Goal: Communication & Community: Answer question/provide support

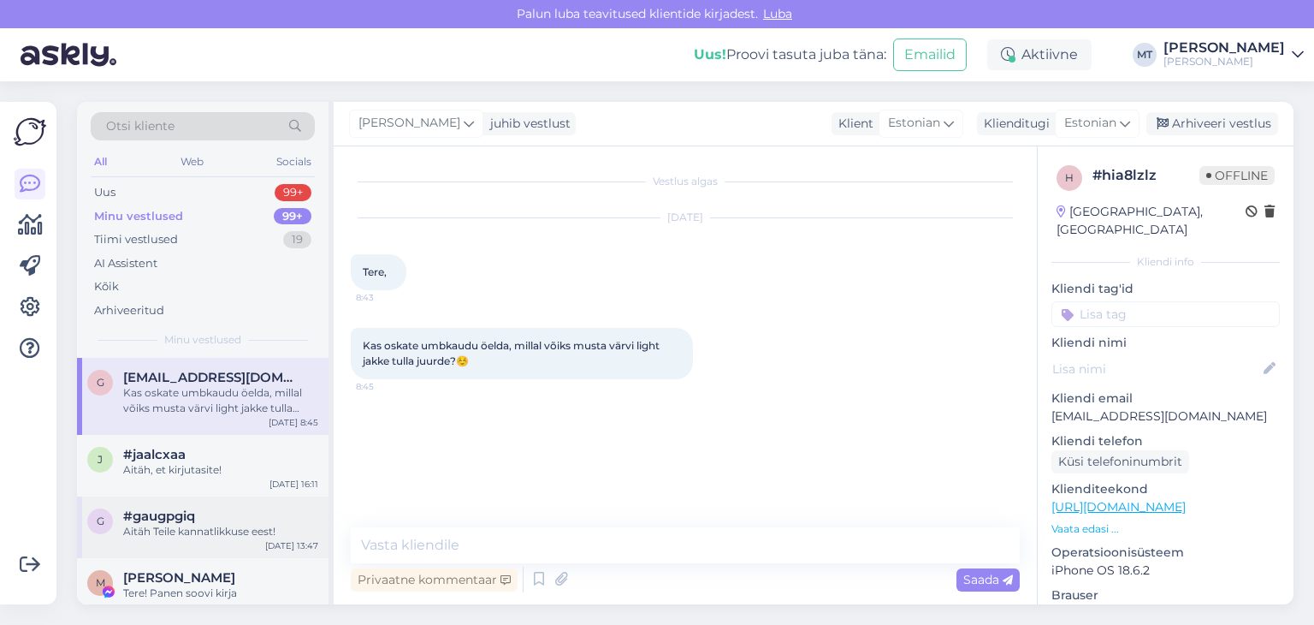
click at [163, 508] on span "#gaugpgiq" at bounding box center [159, 515] width 72 height 15
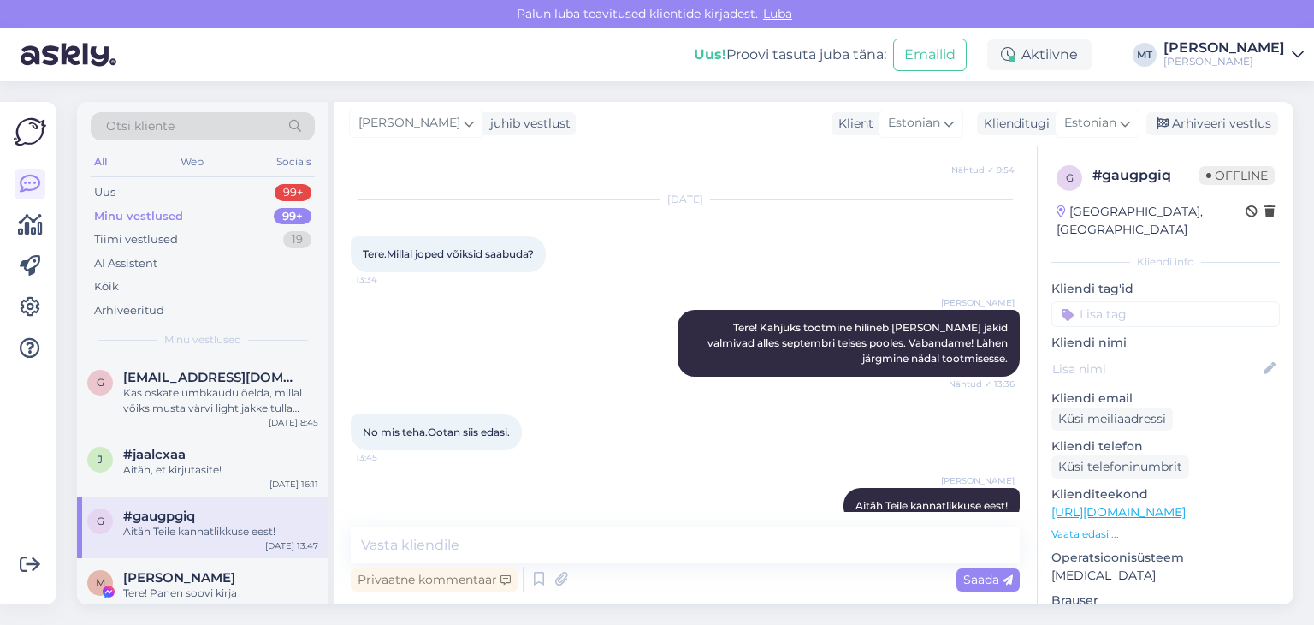
scroll to position [171, 0]
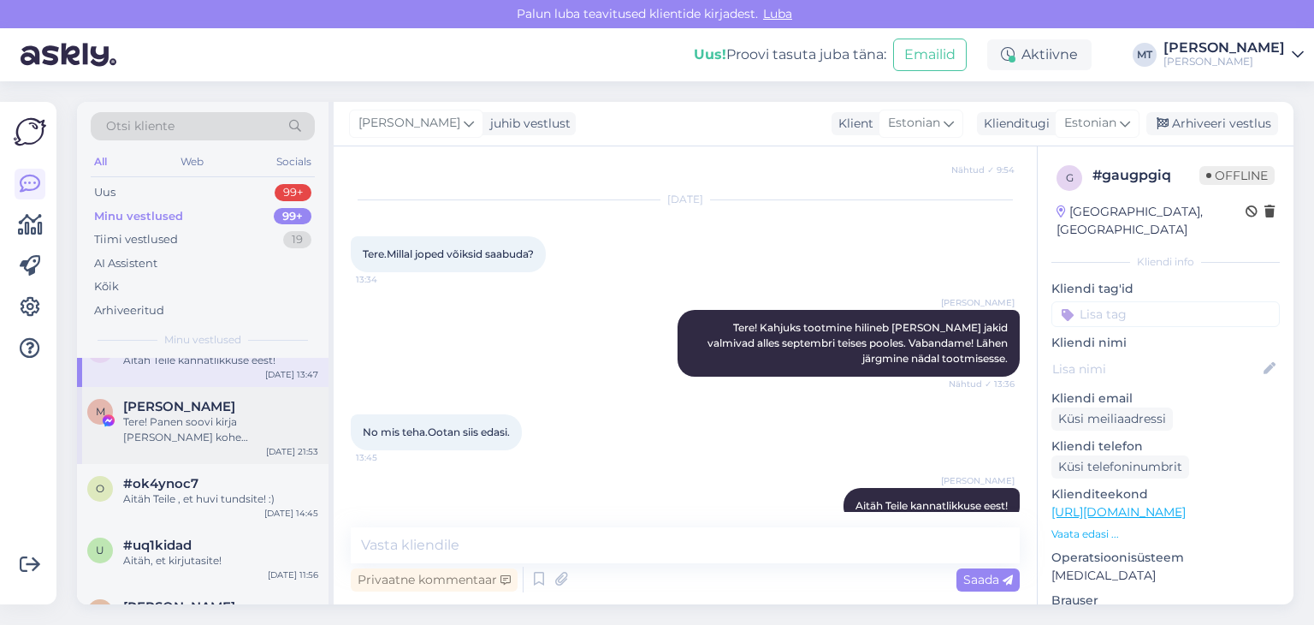
click at [156, 429] on div "Tere! Panen soovi kirja [PERSON_NAME] kohe [PERSON_NAME] jakk valmis. Aitäh Tei…" at bounding box center [220, 429] width 195 height 31
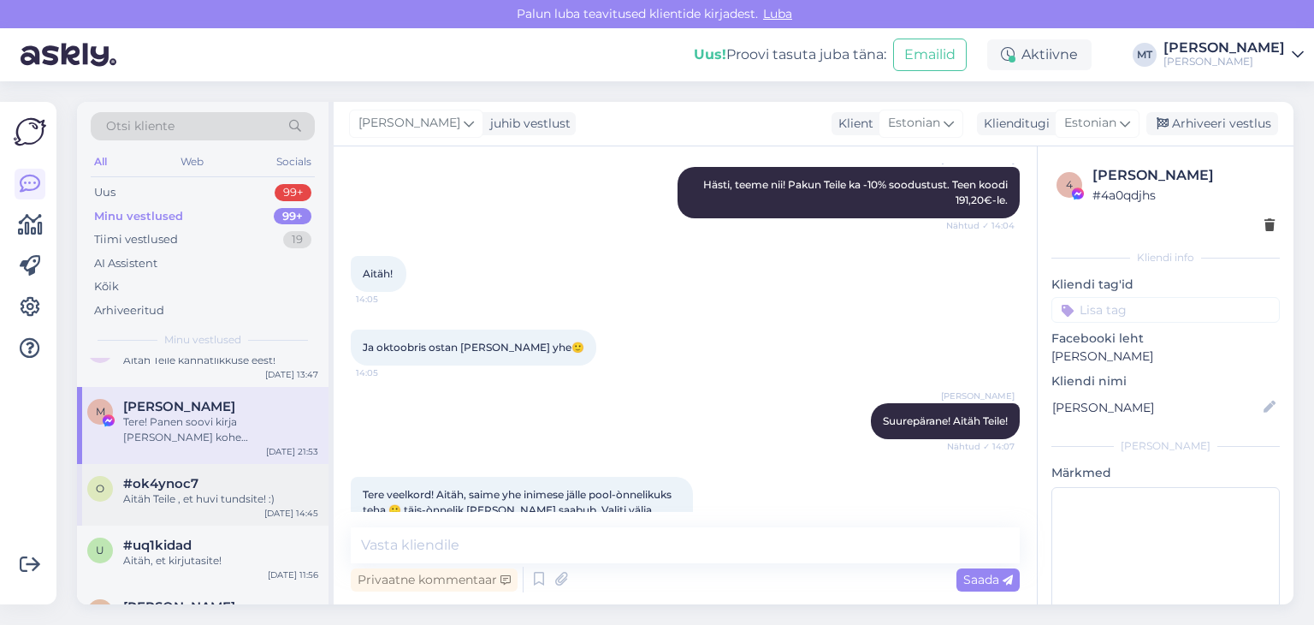
click at [151, 497] on div "Aitäh Teile , et huvi tundsite! :)" at bounding box center [220, 498] width 195 height 15
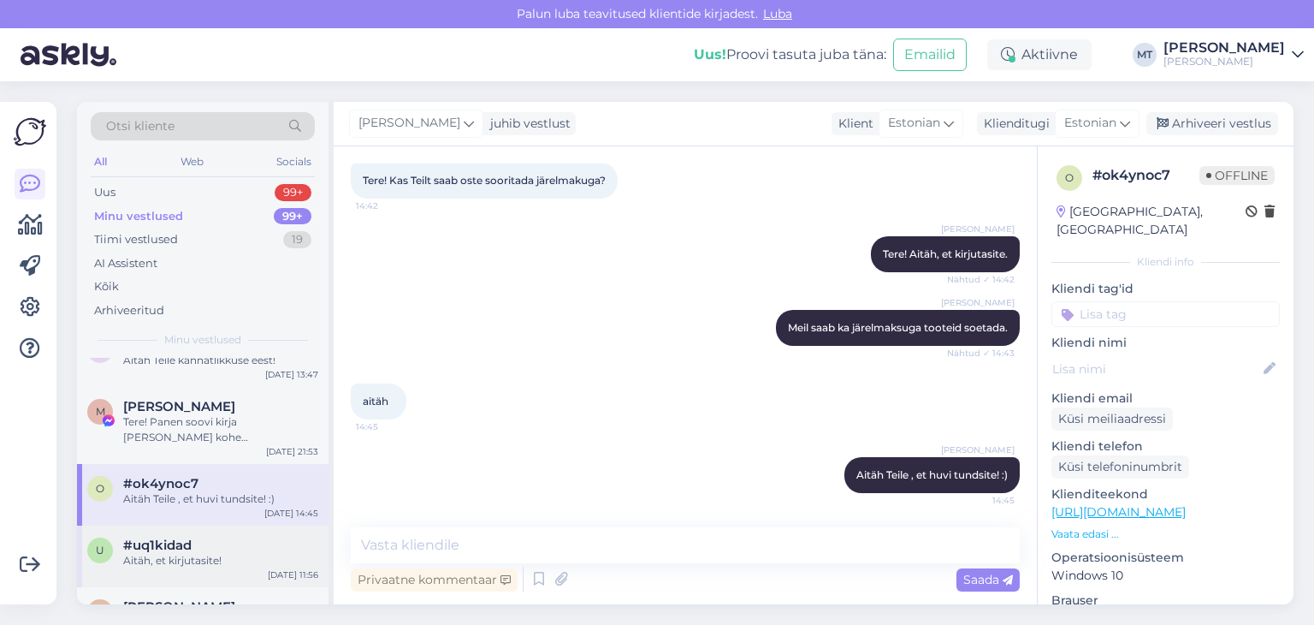
click at [198, 550] on div "#uq1kidad" at bounding box center [220, 544] width 195 height 15
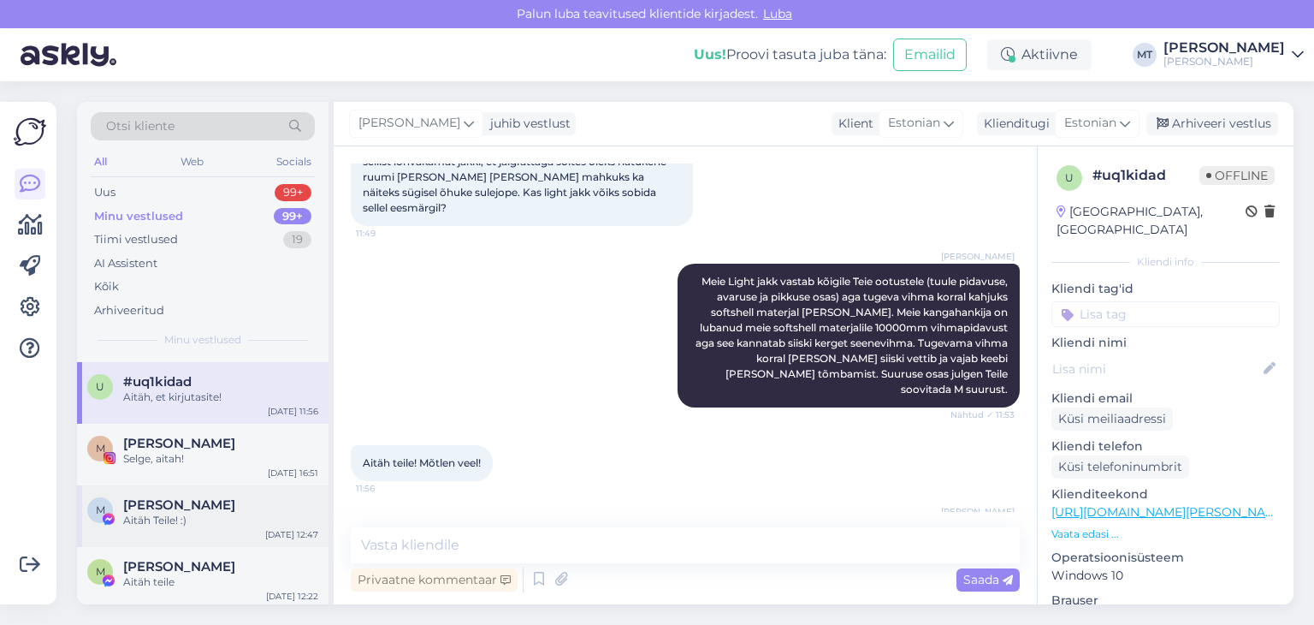
scroll to position [342, 0]
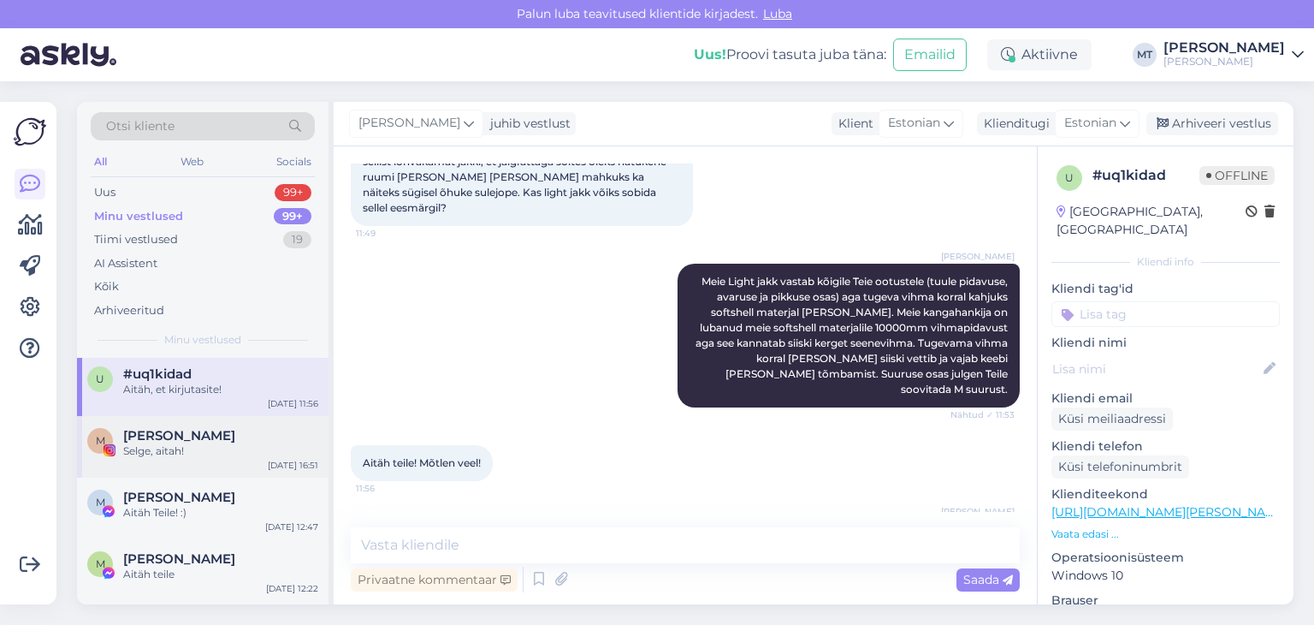
click at [138, 447] on div "Selge, aitah!" at bounding box center [220, 450] width 195 height 15
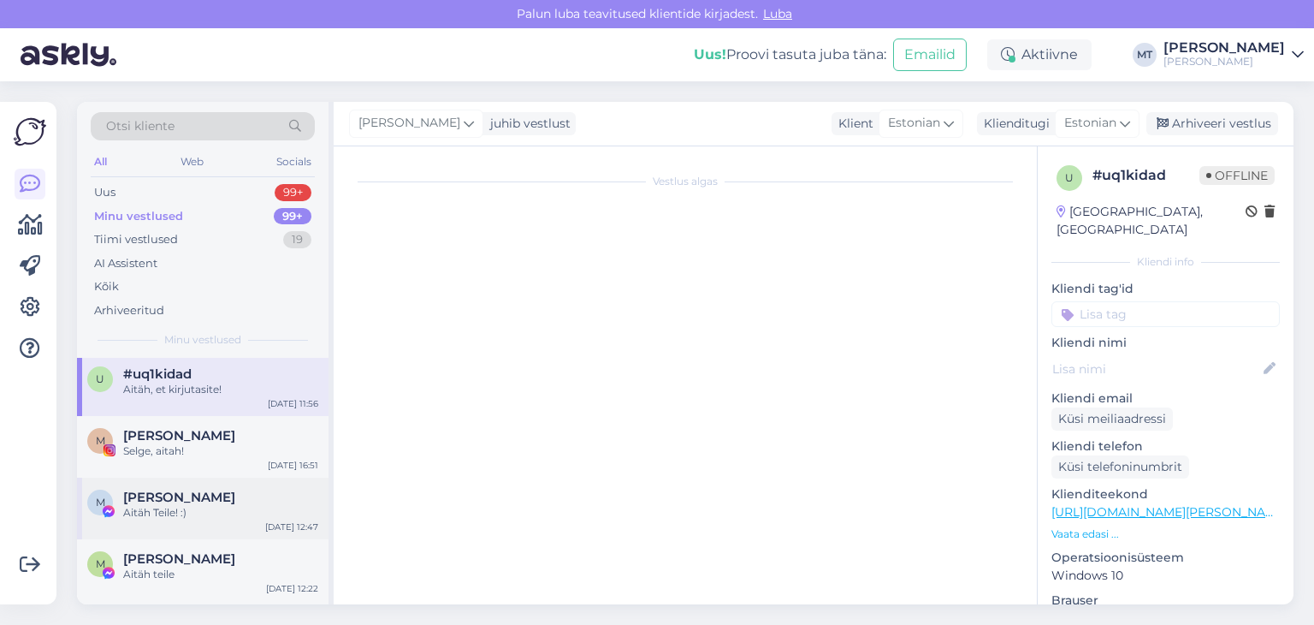
scroll to position [0, 0]
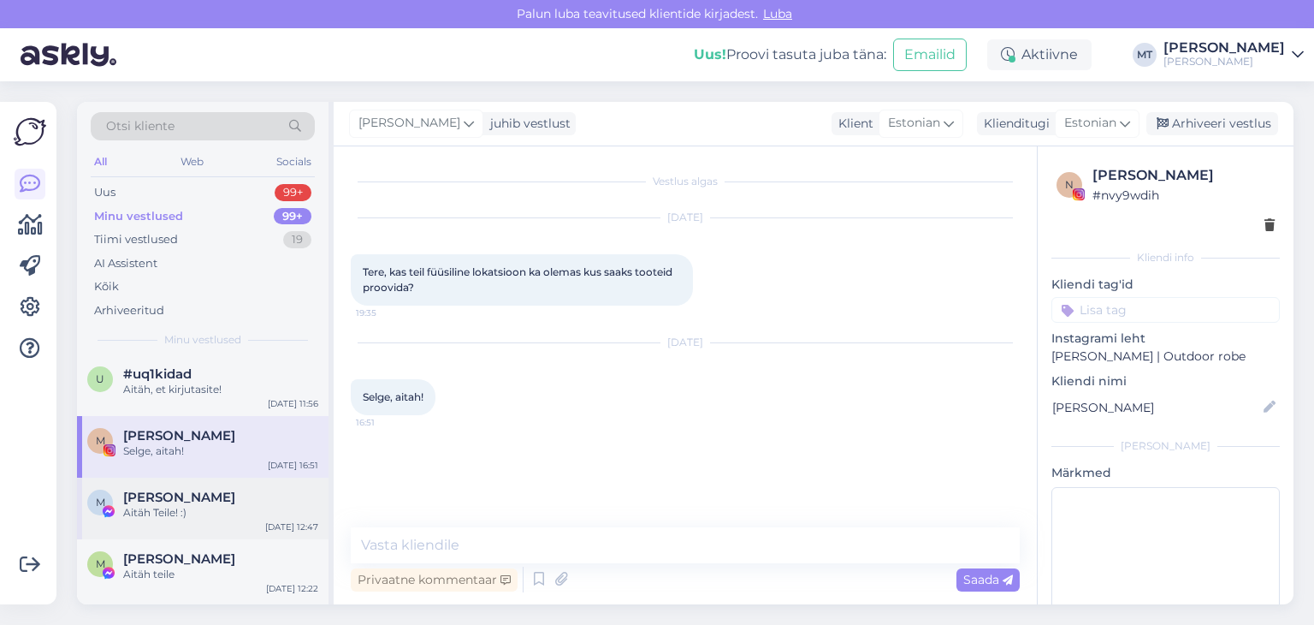
click at [151, 507] on div "Aitäh Teile! :)" at bounding box center [220, 512] width 195 height 15
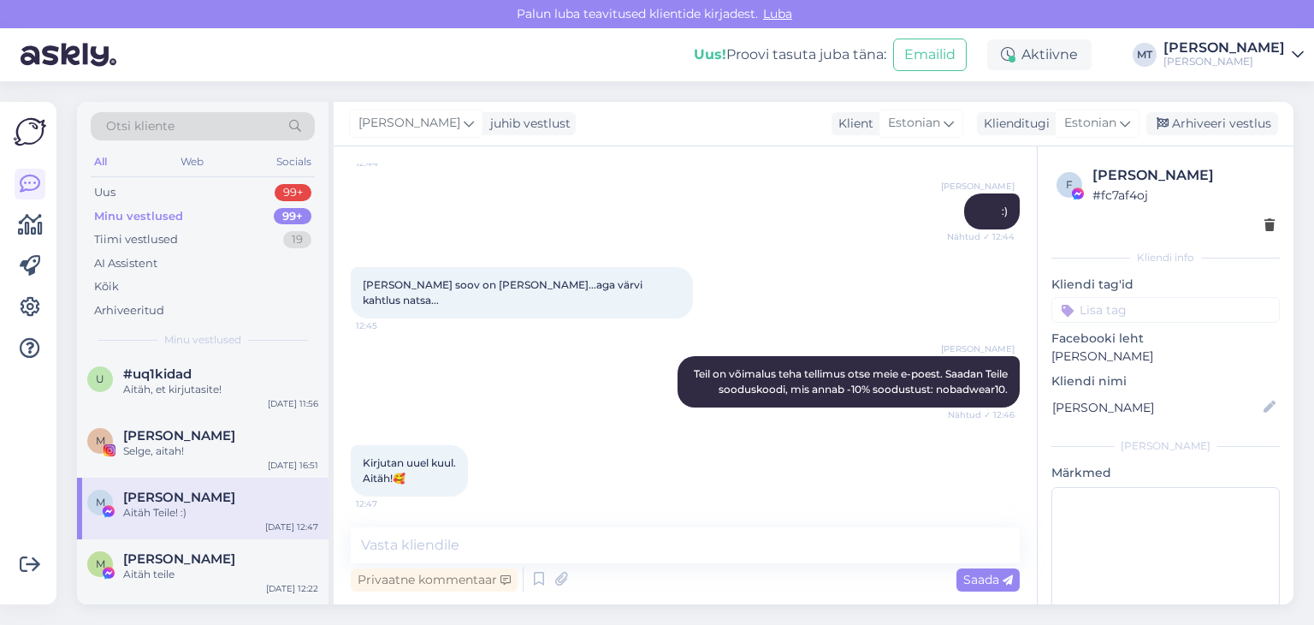
scroll to position [513, 0]
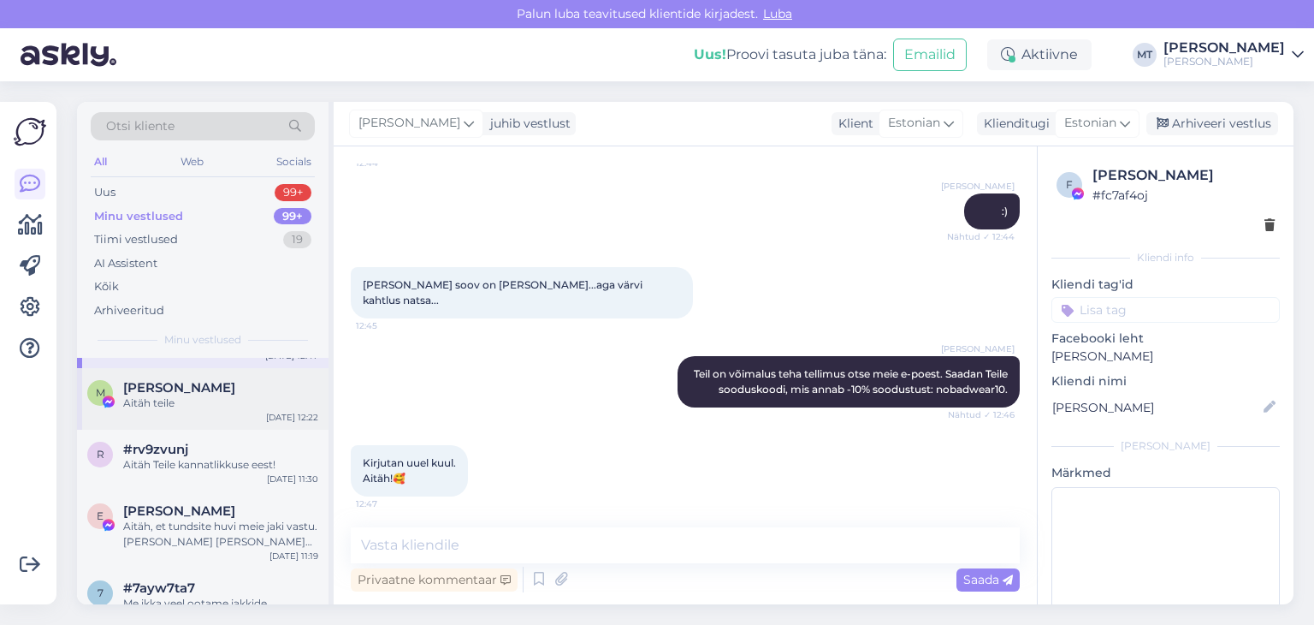
click at [178, 388] on span "[PERSON_NAME]" at bounding box center [179, 387] width 112 height 15
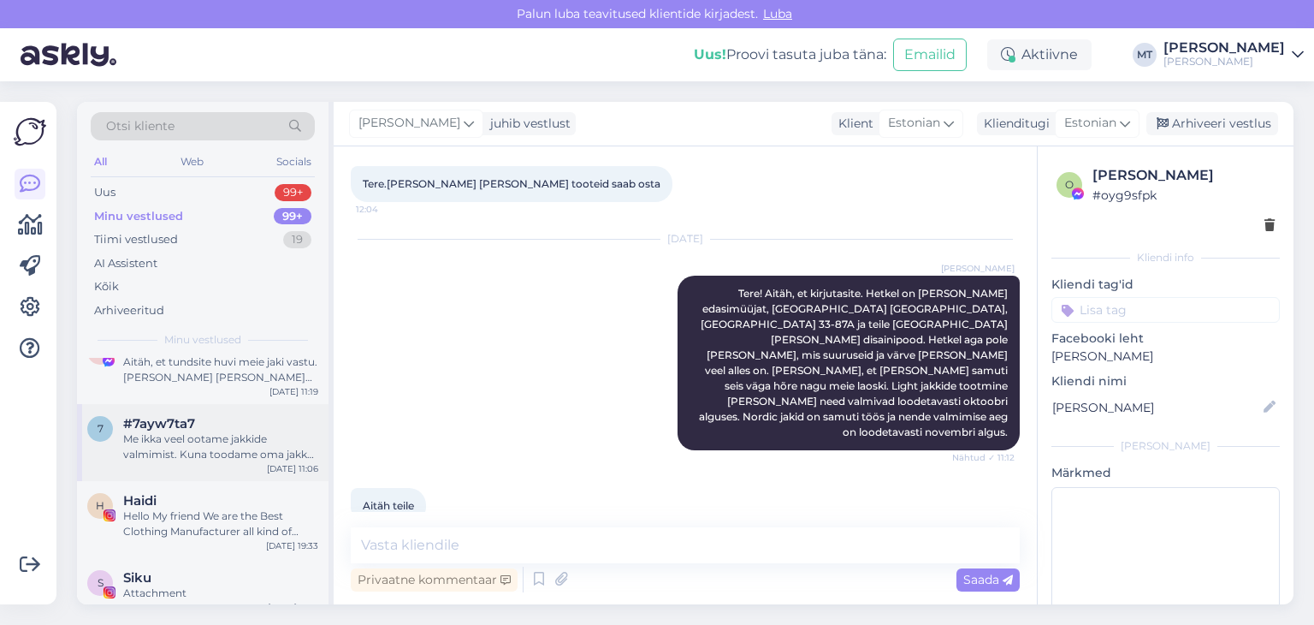
scroll to position [684, 0]
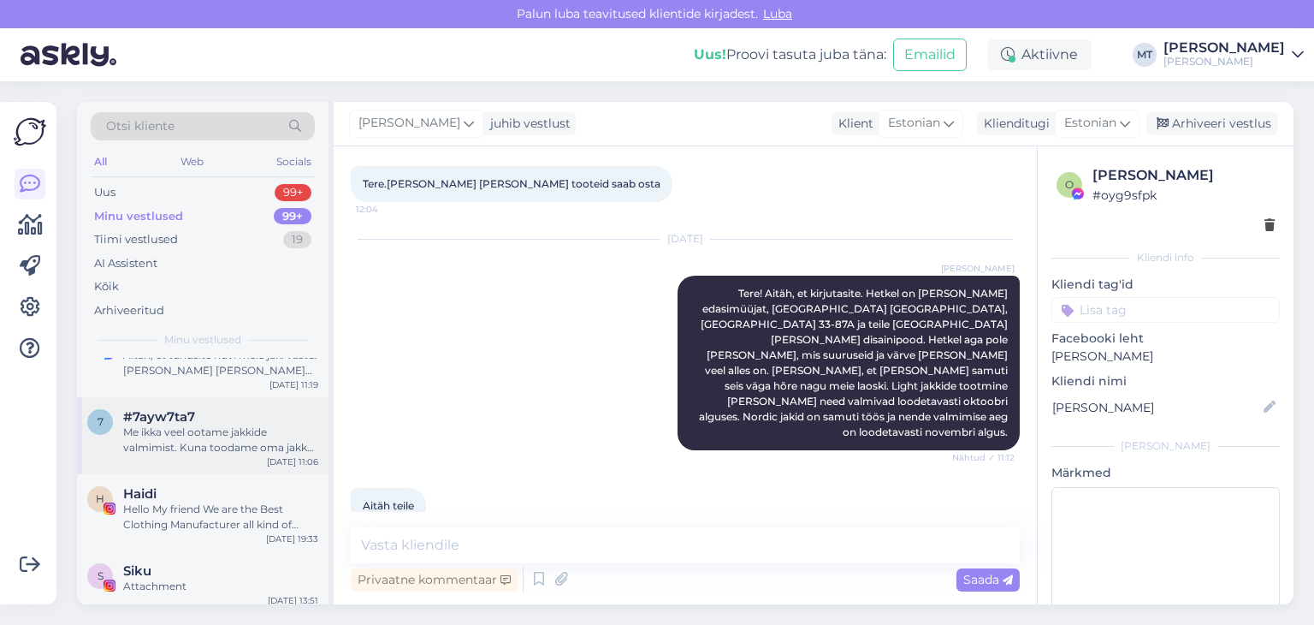
click at [176, 418] on span "#7ayw7ta7" at bounding box center [159, 416] width 72 height 15
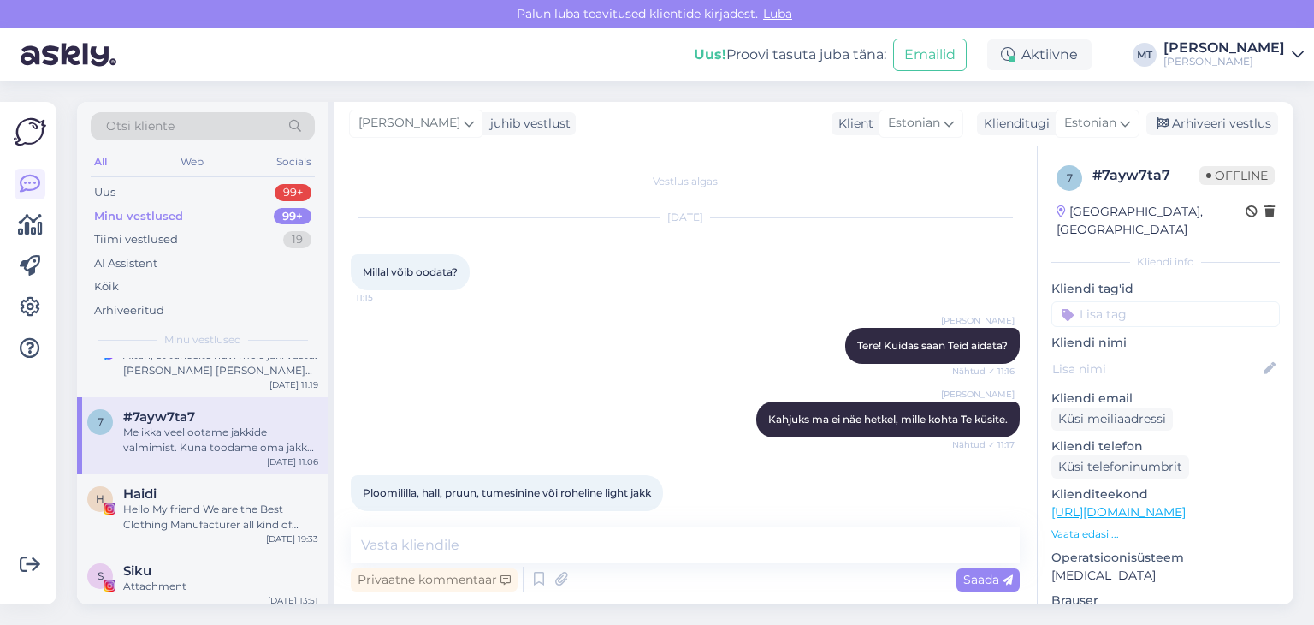
scroll to position [2191, 0]
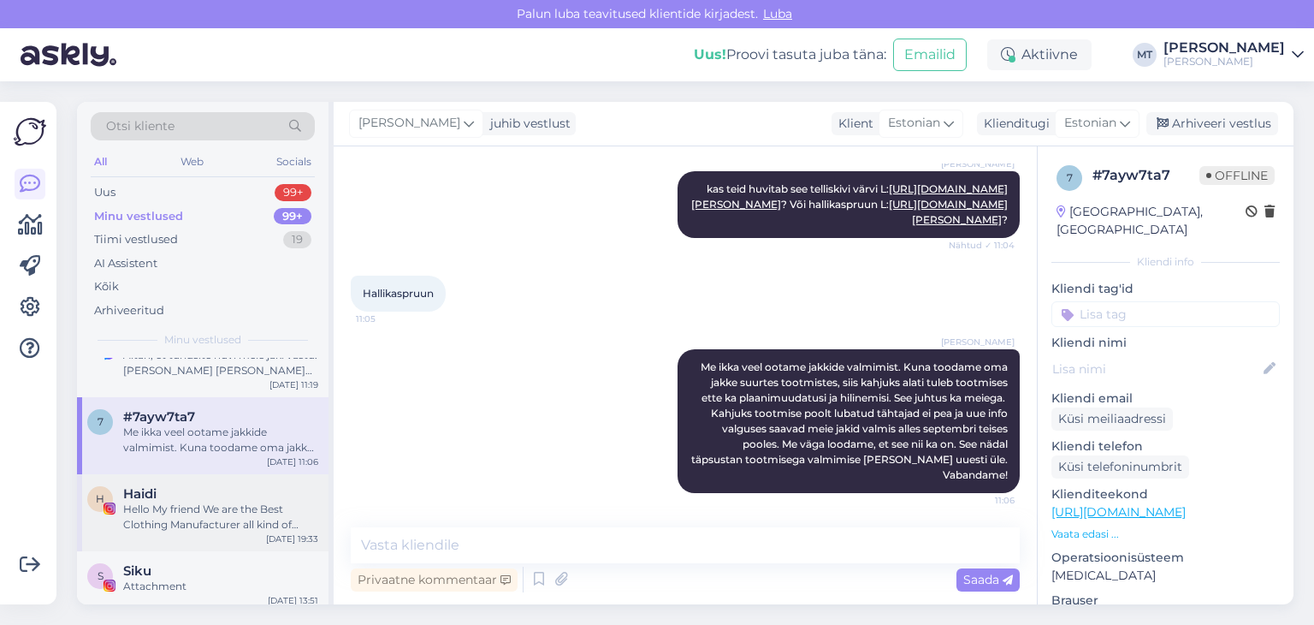
click at [202, 521] on div "Hello My friend We are the Best Clothing Manufacturer all kind of Apparel Don't…" at bounding box center [220, 516] width 195 height 31
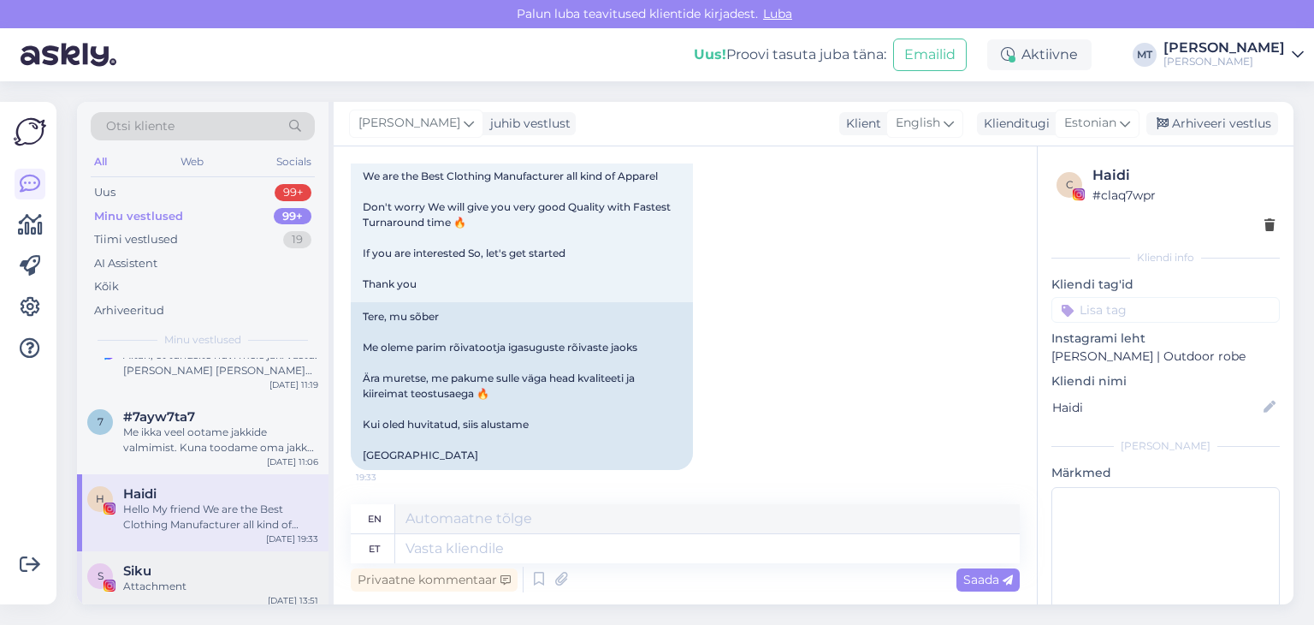
click at [145, 580] on div "Attachment" at bounding box center [220, 585] width 195 height 15
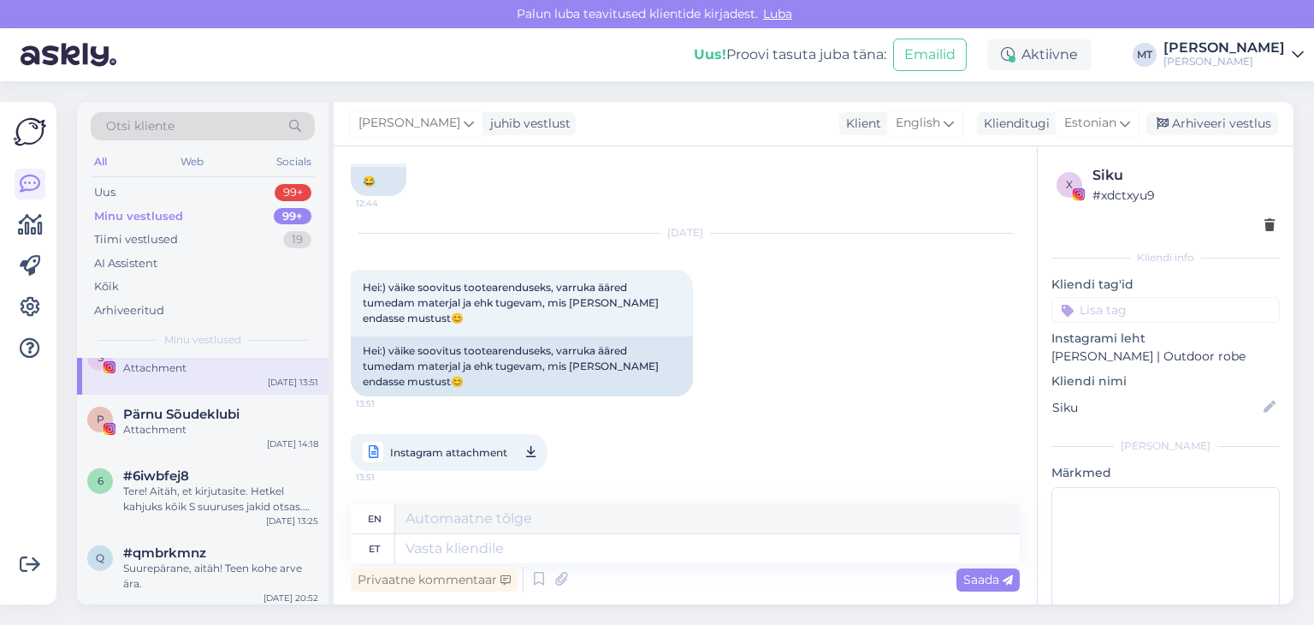
scroll to position [941, 0]
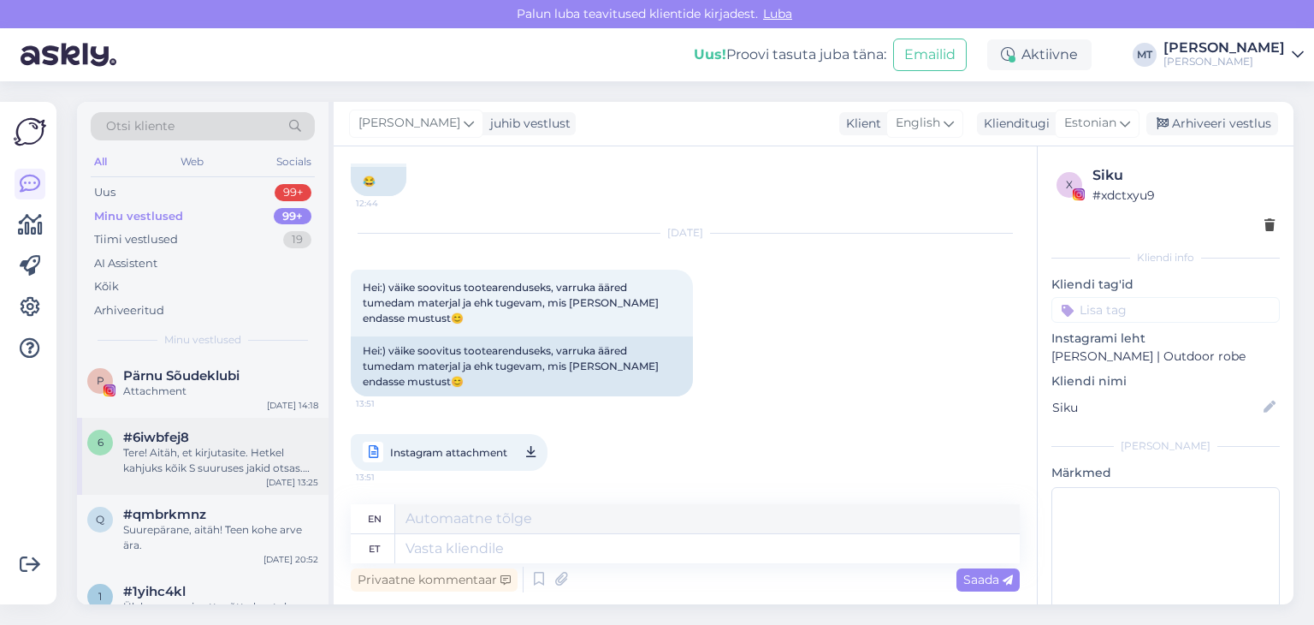
click at [172, 457] on div "Tere! Aitäh, et kirjutasite. Hetkel kahjuks kõik S suuruses jakid otsas. Uus te…" at bounding box center [220, 460] width 195 height 31
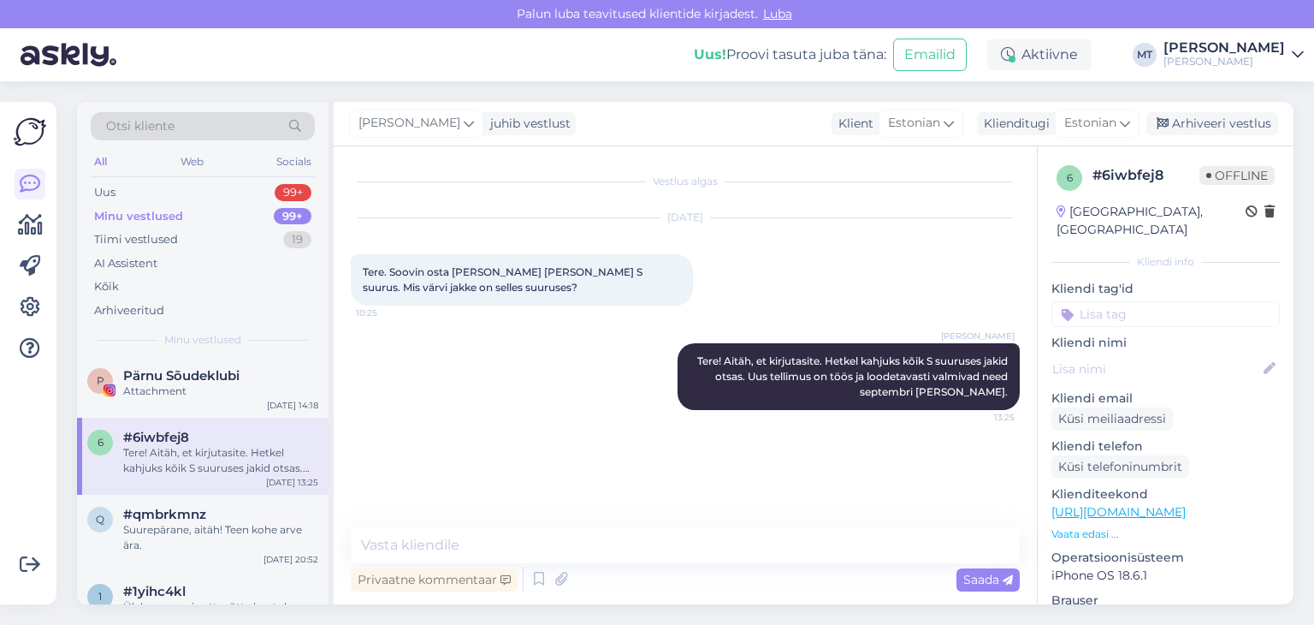
scroll to position [0, 0]
click at [165, 524] on div "Suurepärane, aitäh! Teen kohe arve ära." at bounding box center [220, 537] width 195 height 31
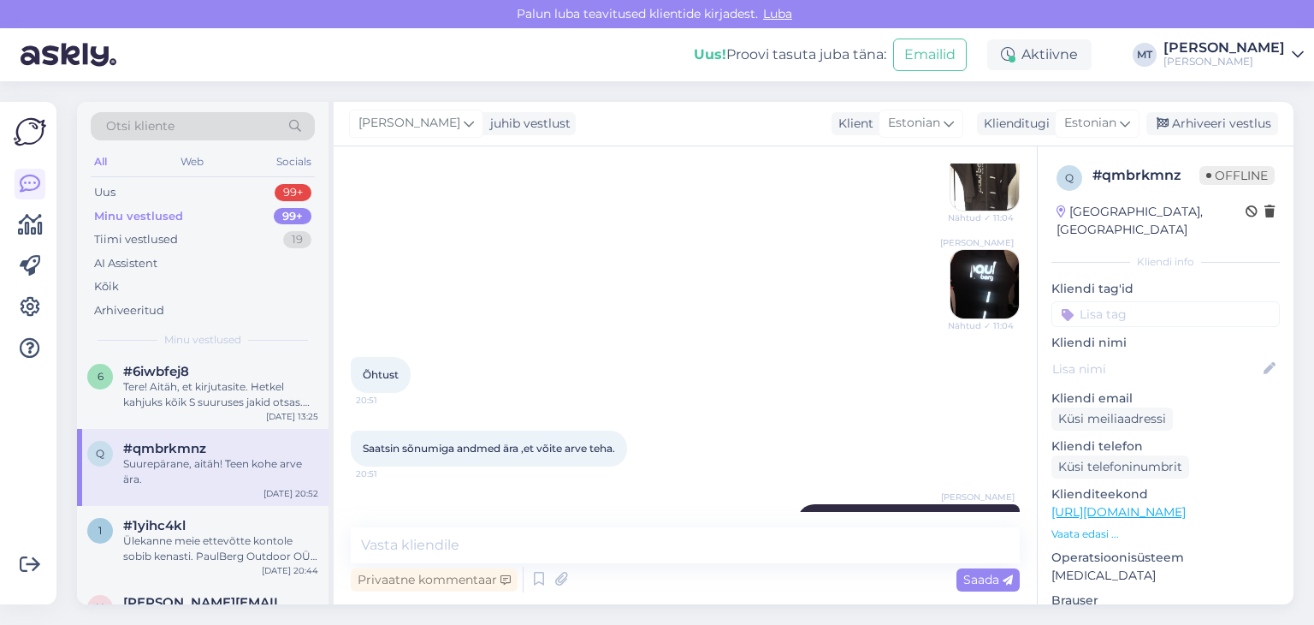
scroll to position [1112, 0]
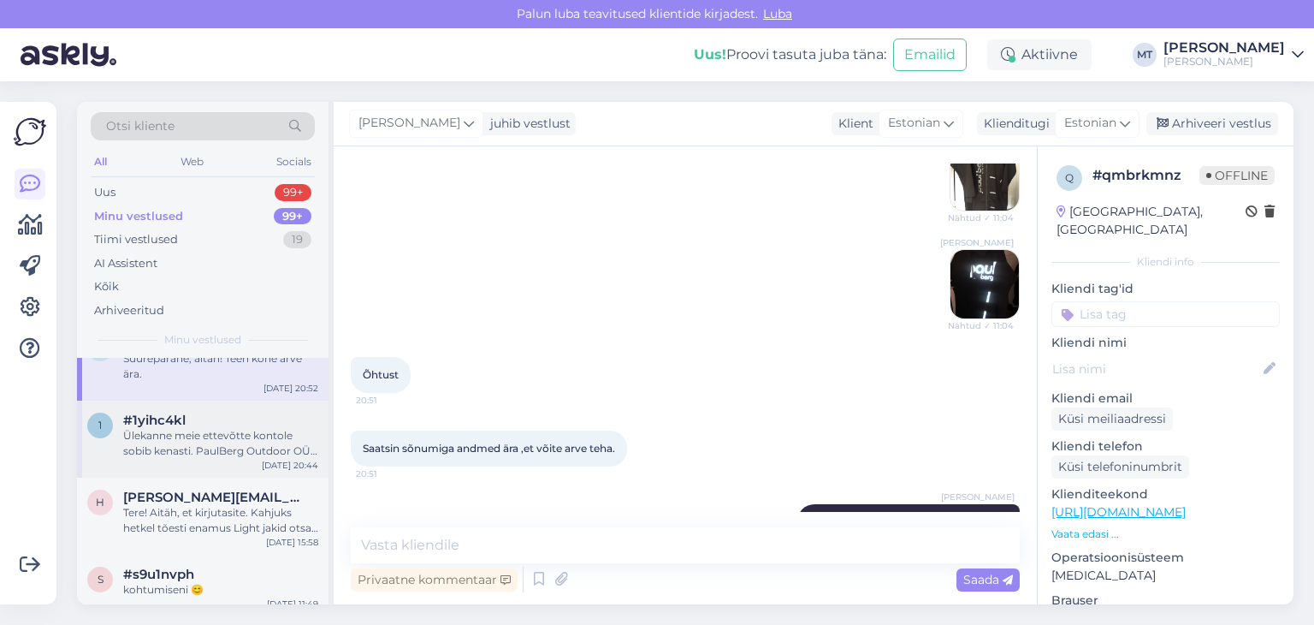
click at [155, 452] on div "Ülekanne meie ettevõtte kontole sobib kenasti. PaulBerg Outdoor OÜ, [FINANCIAL_…" at bounding box center [220, 443] width 195 height 31
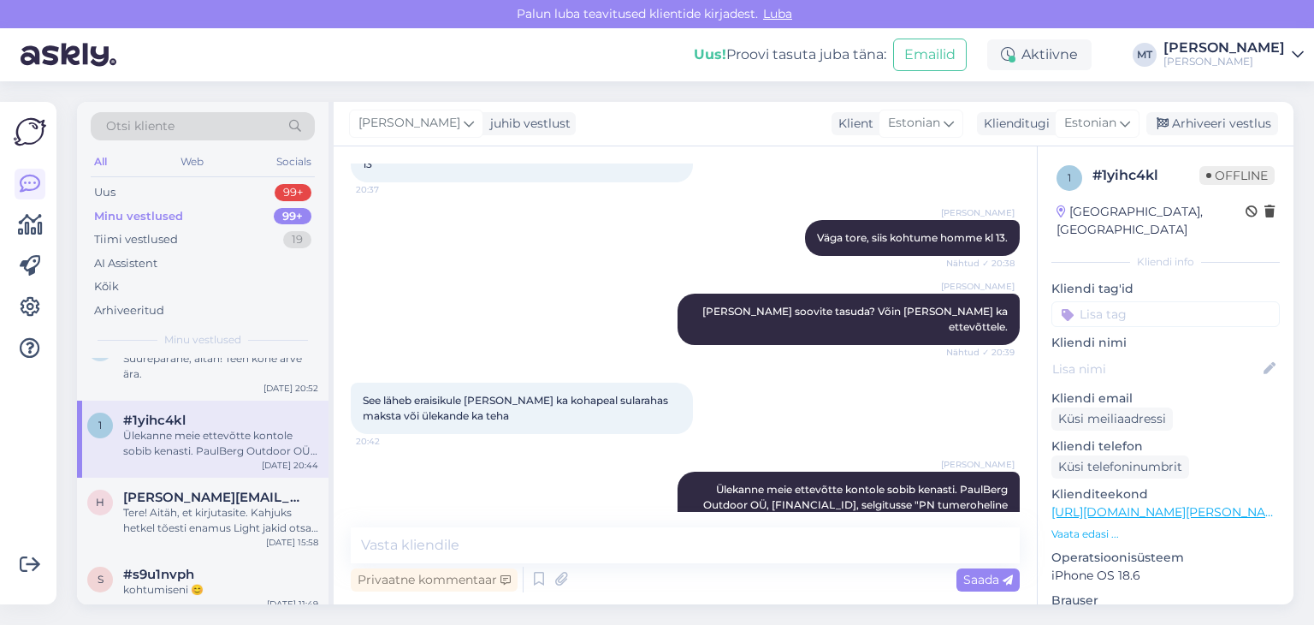
scroll to position [2255, 0]
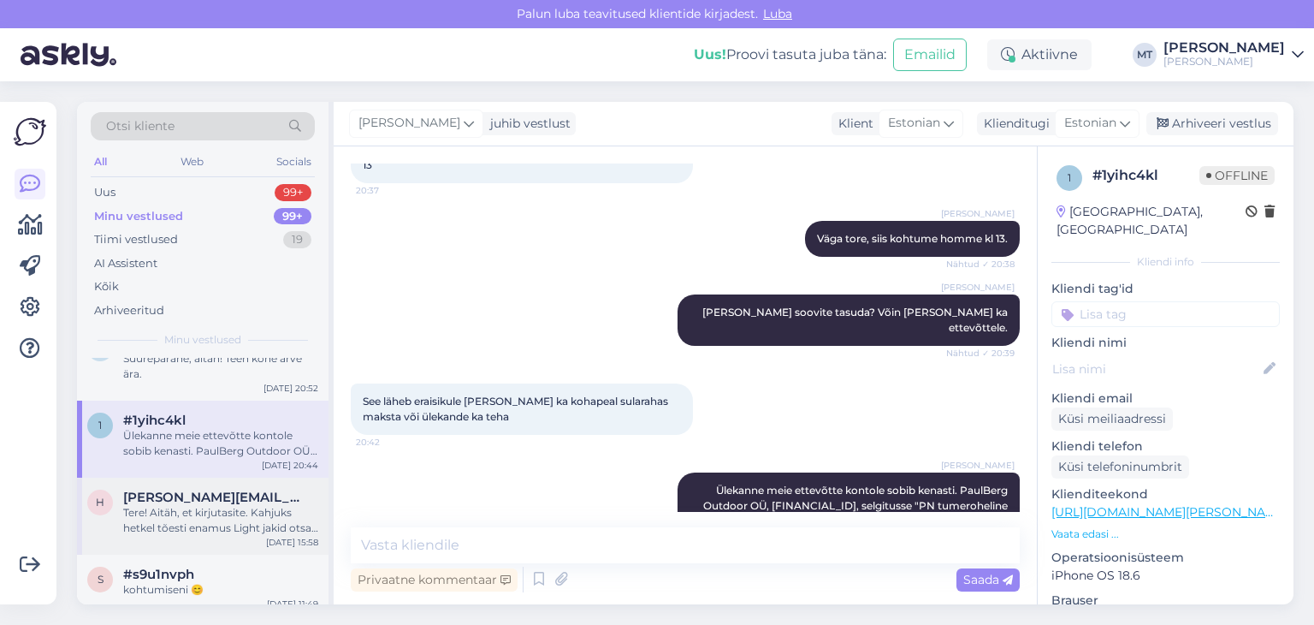
click at [193, 514] on div "Tere! Aitäh, et kirjutasite. Kahjuks hetkel tõesti enamus Light jakid otsas aga…" at bounding box center [220, 520] width 195 height 31
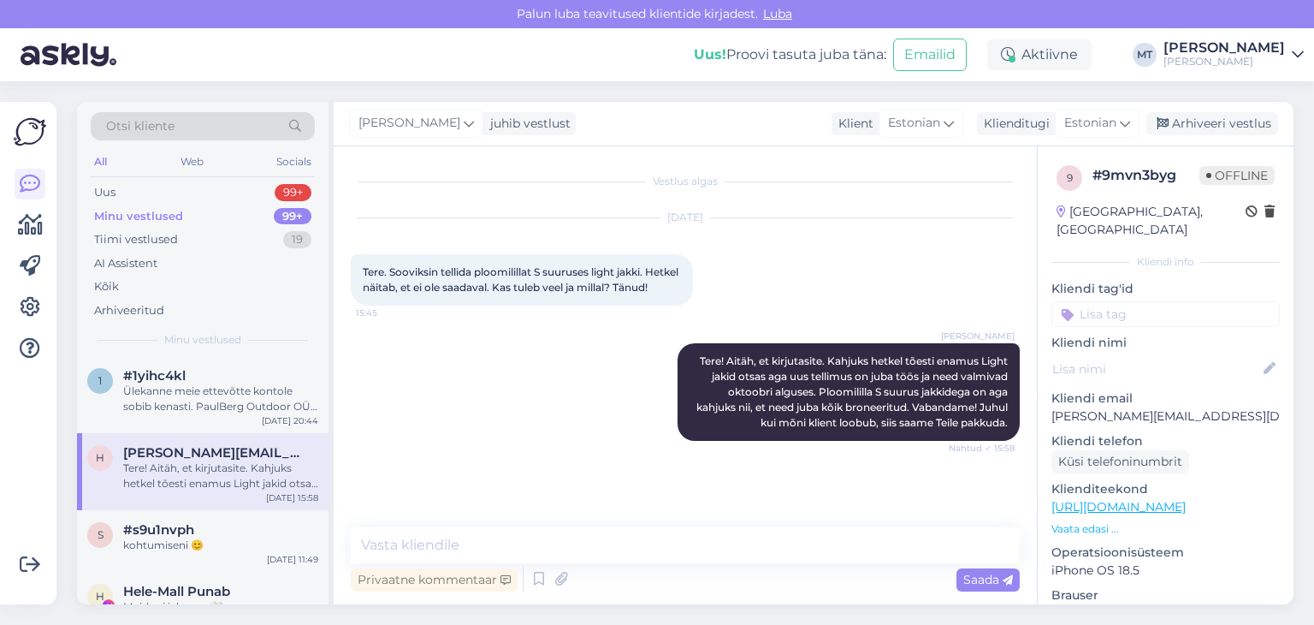
scroll to position [1198, 0]
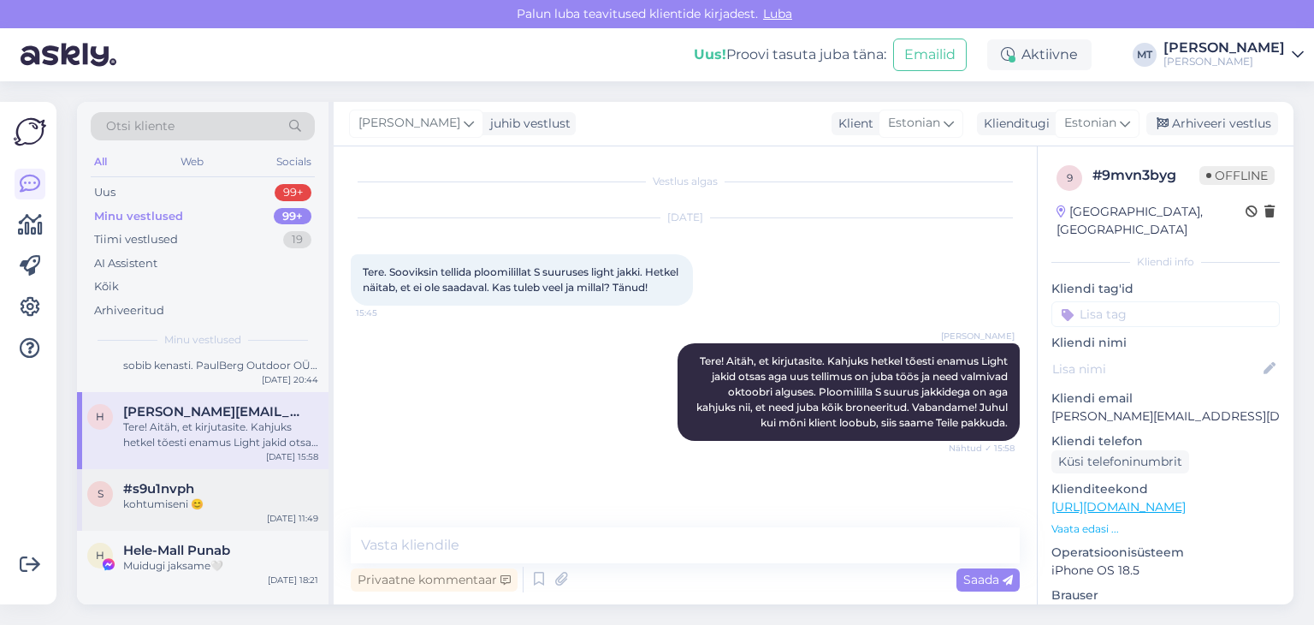
click at [157, 504] on div "kohtumiseni 😊" at bounding box center [220, 503] width 195 height 15
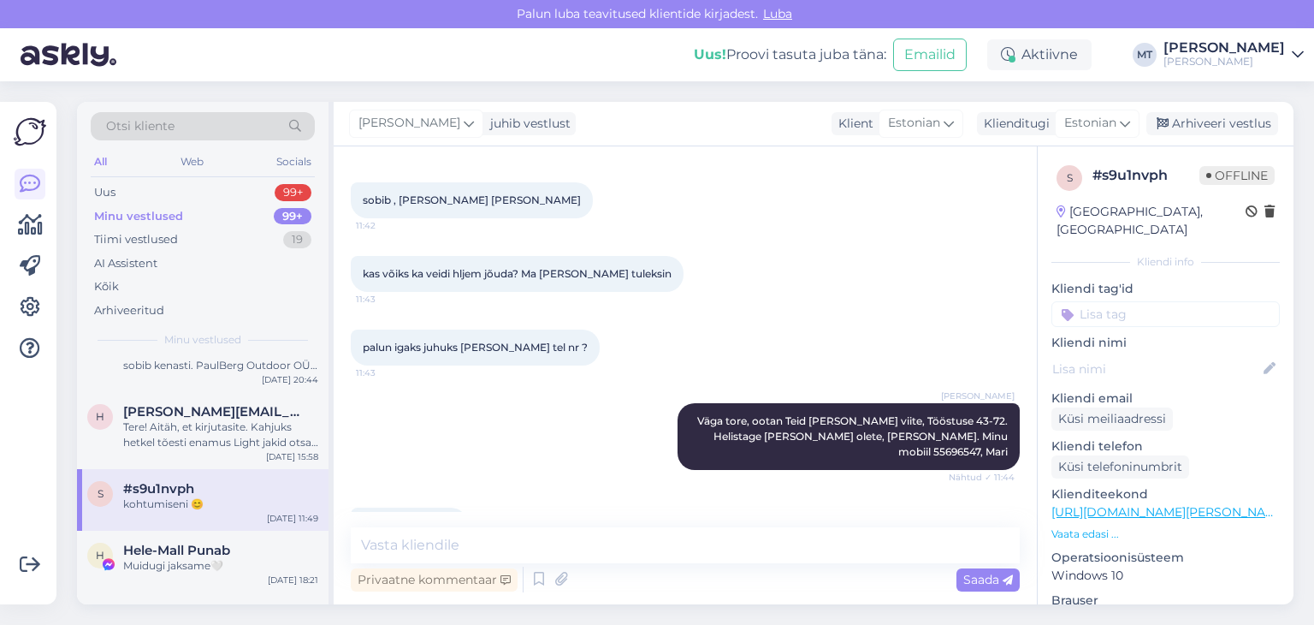
scroll to position [2755, 0]
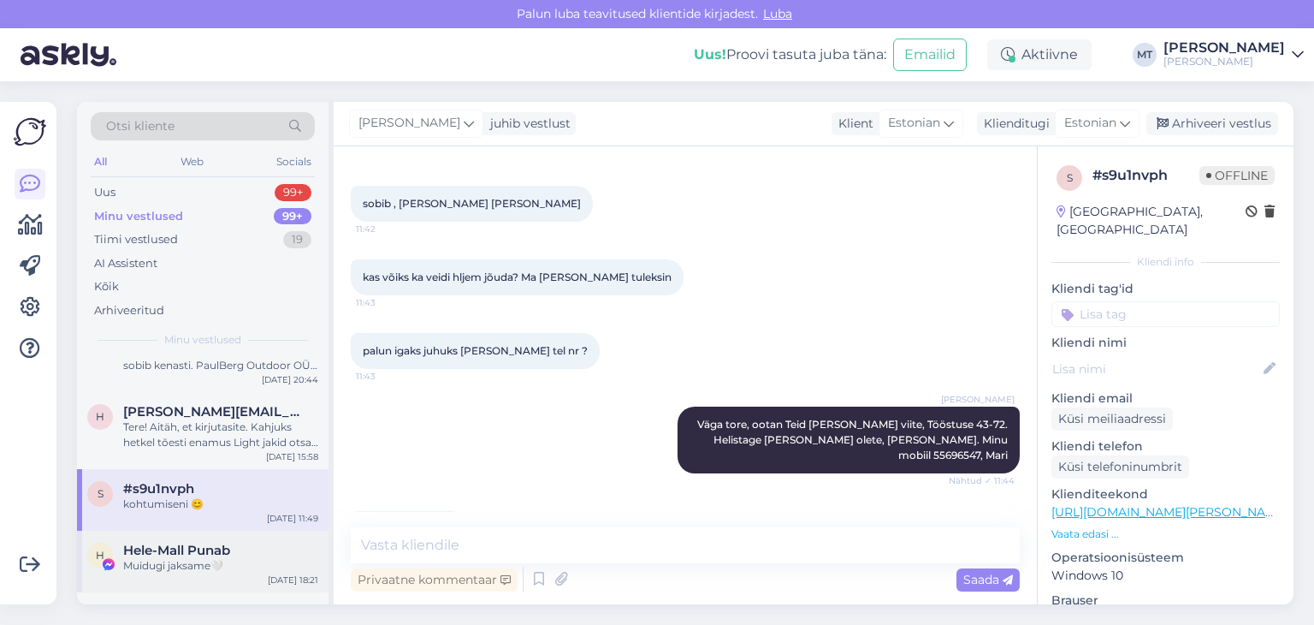
click at [154, 566] on div "Muidugi jaksame🤍" at bounding box center [220, 565] width 195 height 15
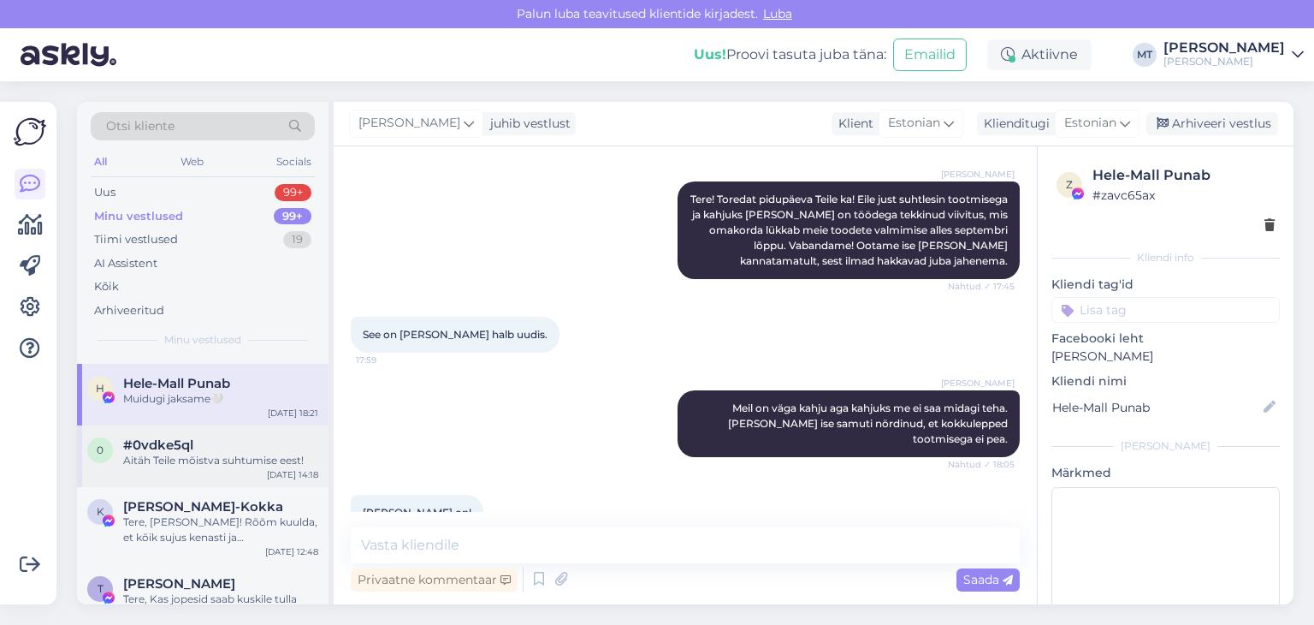
scroll to position [1369, 0]
click at [155, 447] on span "#0vdke5ql" at bounding box center [158, 440] width 70 height 15
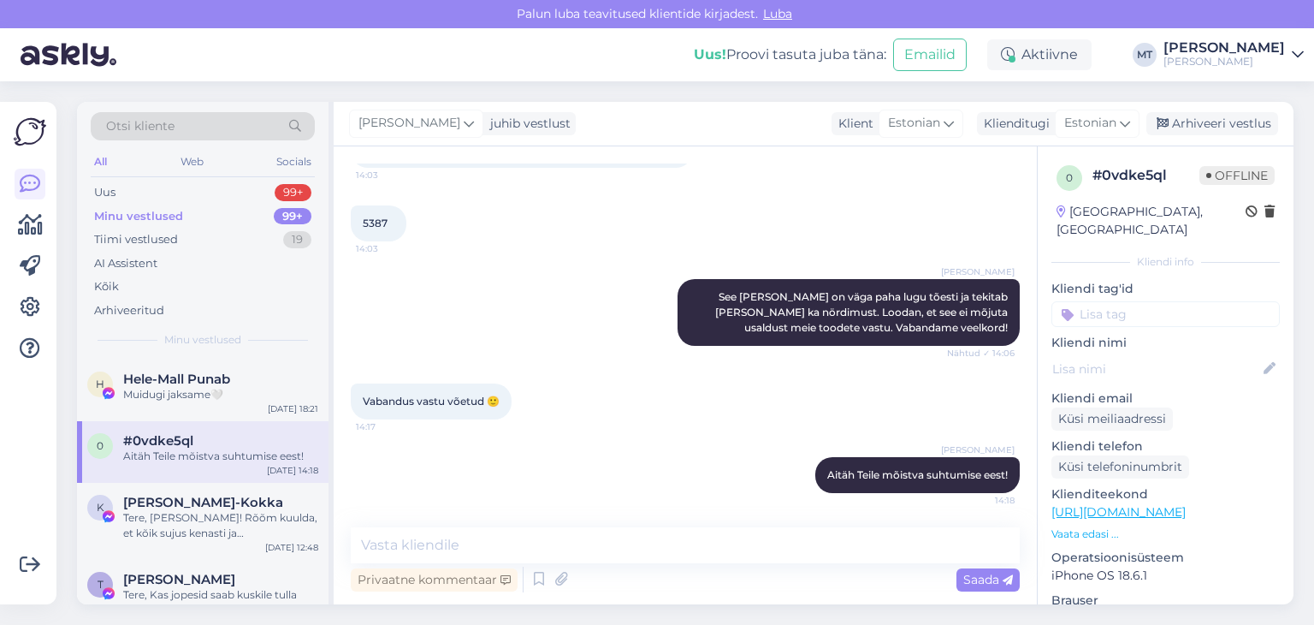
scroll to position [0, 0]
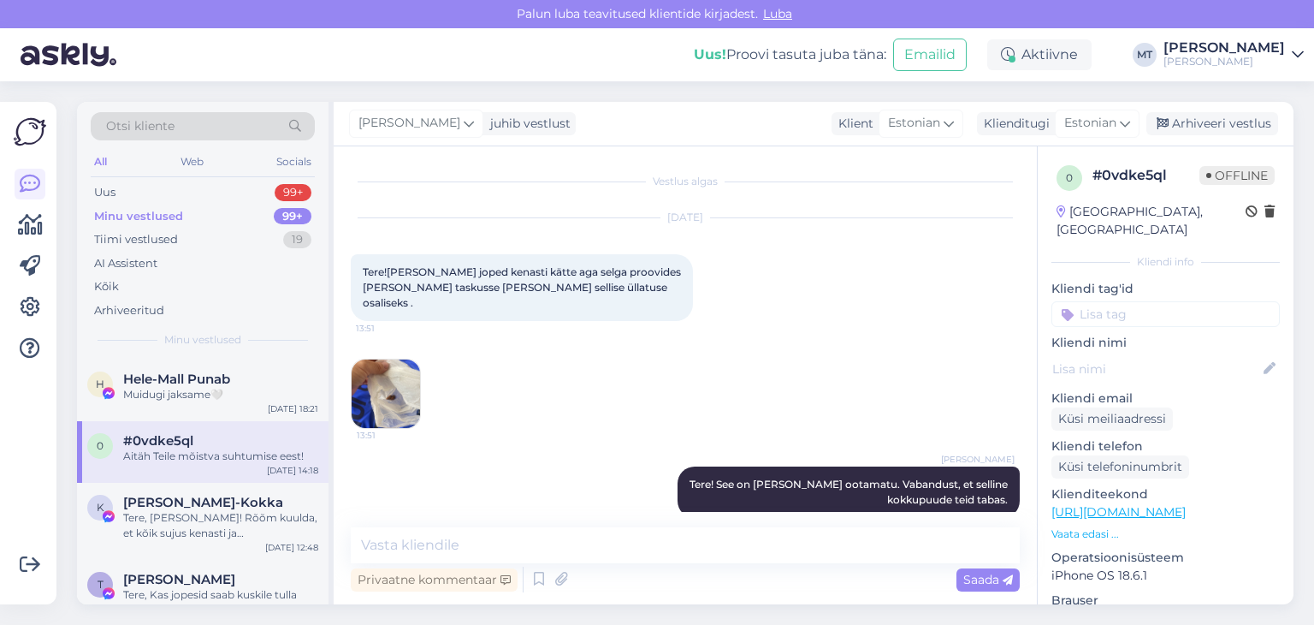
click at [387, 385] on img at bounding box center [386, 393] width 68 height 68
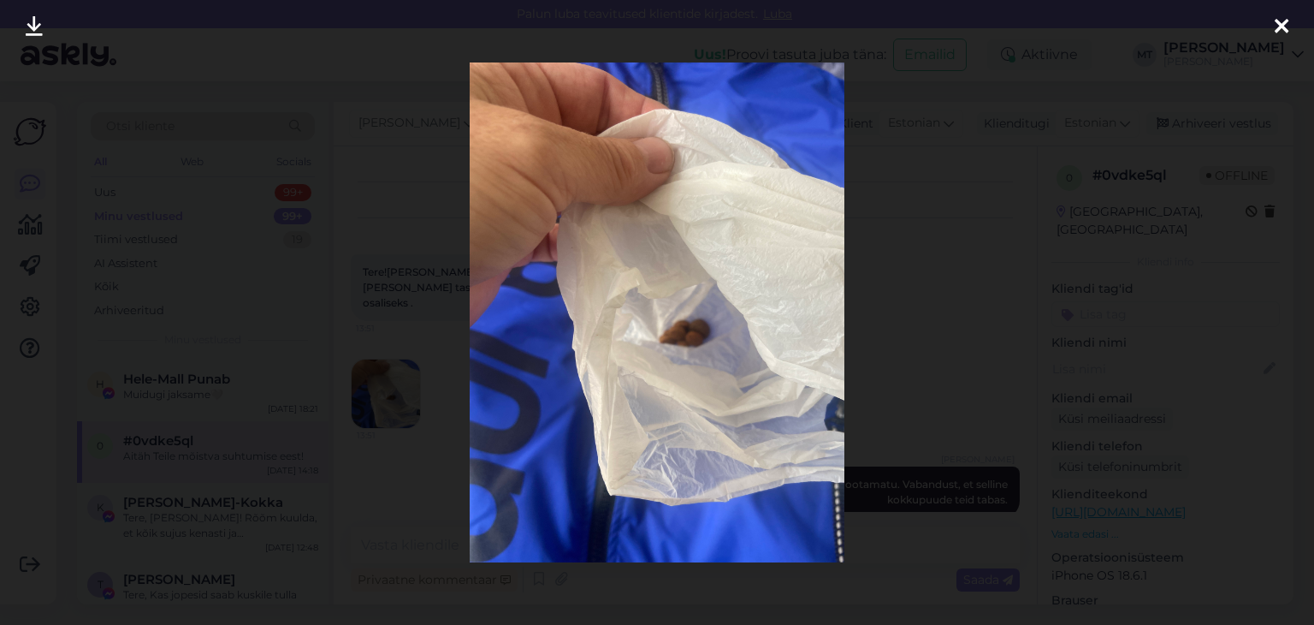
click at [1280, 20] on icon at bounding box center [1282, 27] width 14 height 22
